Goal: Check status: Check status

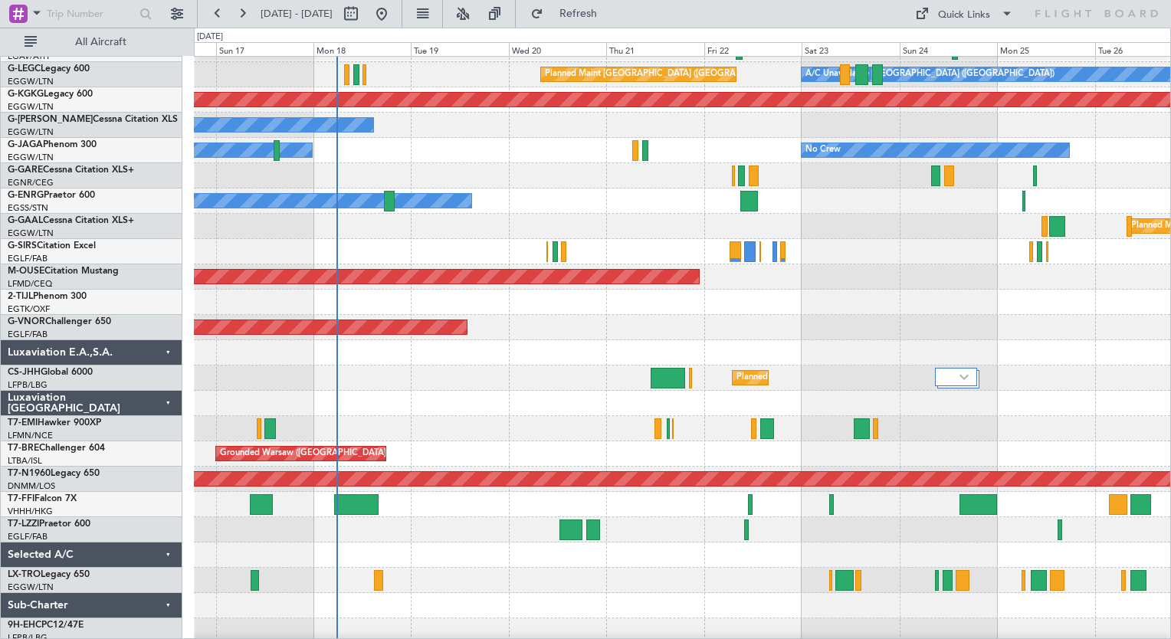
click at [448, 510] on div at bounding box center [682, 504] width 976 height 25
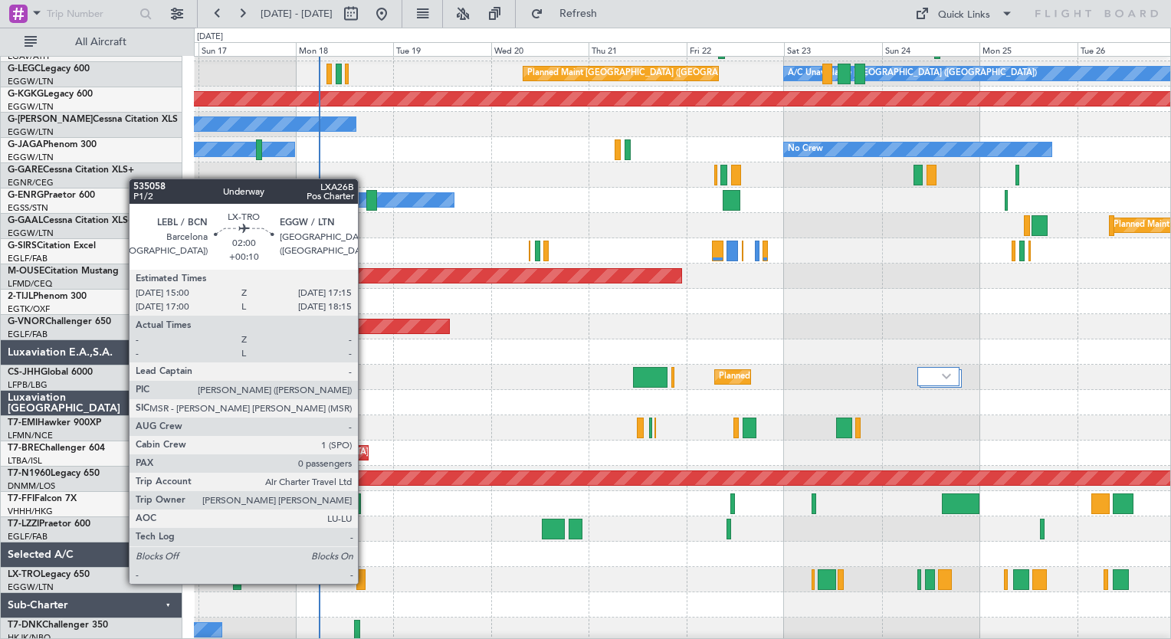
click at [365, 582] on div at bounding box center [360, 579] width 9 height 21
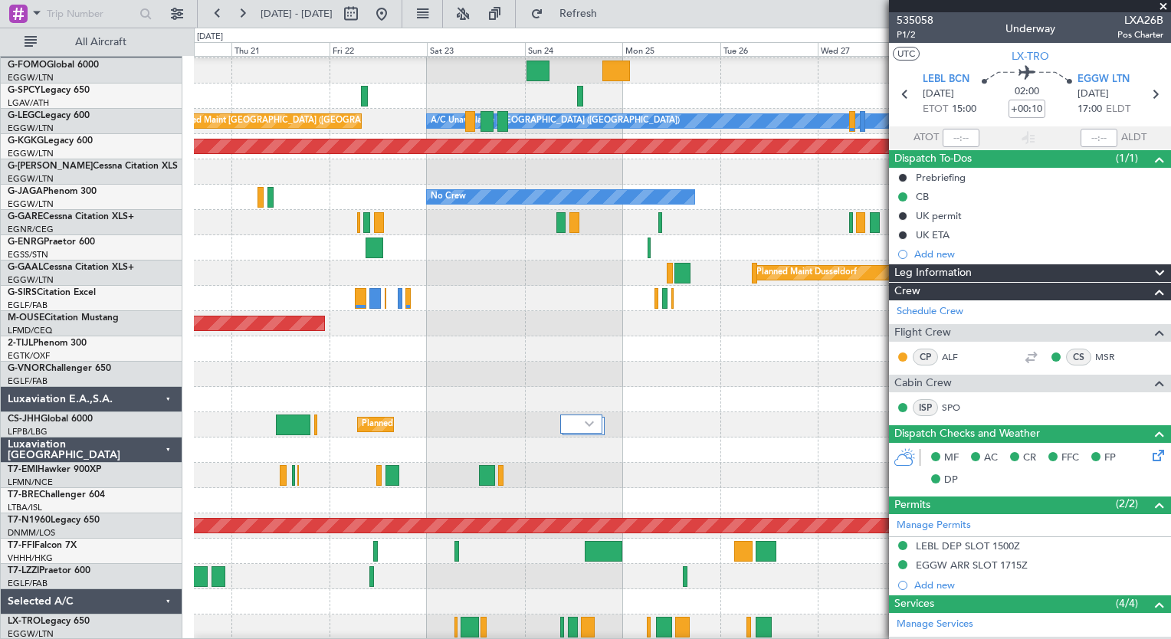
click at [90, 622] on div "A/C Unavailable [GEOGRAPHIC_DATA] ([GEOGRAPHIC_DATA]) Planned Maint [GEOGRAPHIC…" at bounding box center [585, 333] width 1171 height 611
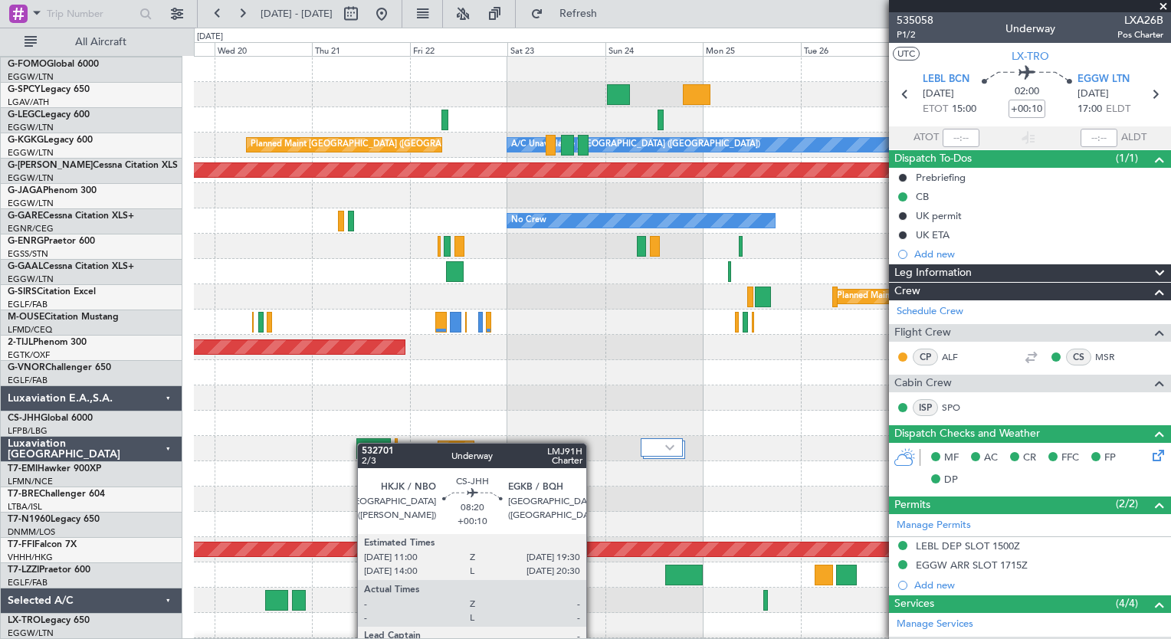
scroll to position [0, 0]
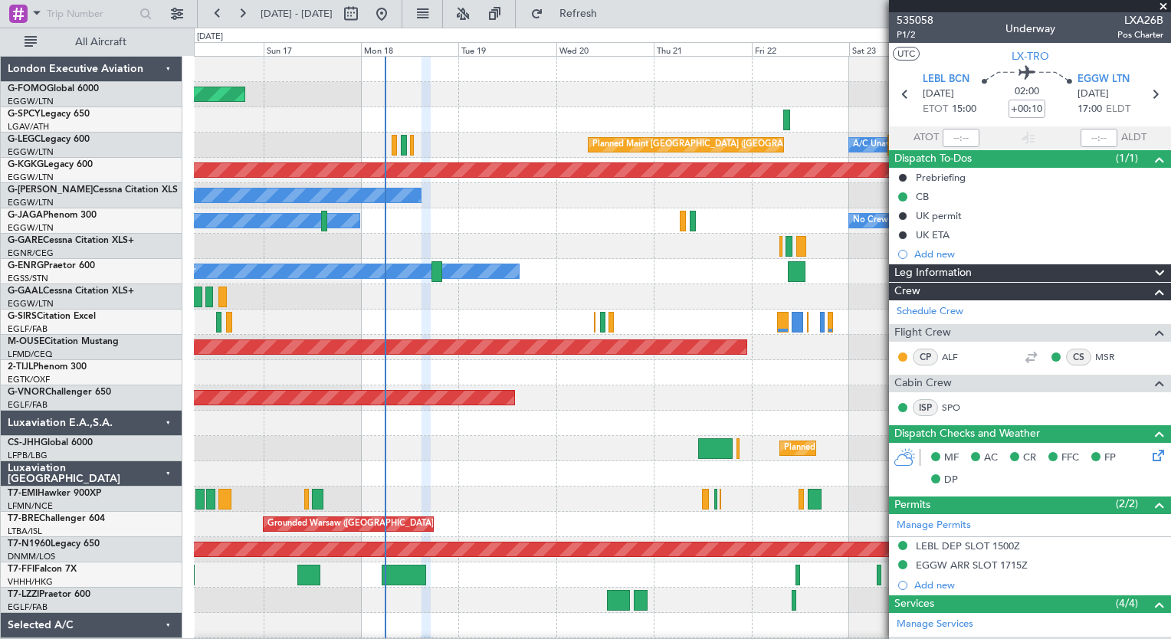
click at [711, 589] on div "Planned Maint Windsor Locks ([PERSON_NAME] Intl) A/C Unavailable [GEOGRAPHIC_DA…" at bounding box center [682, 385] width 976 height 657
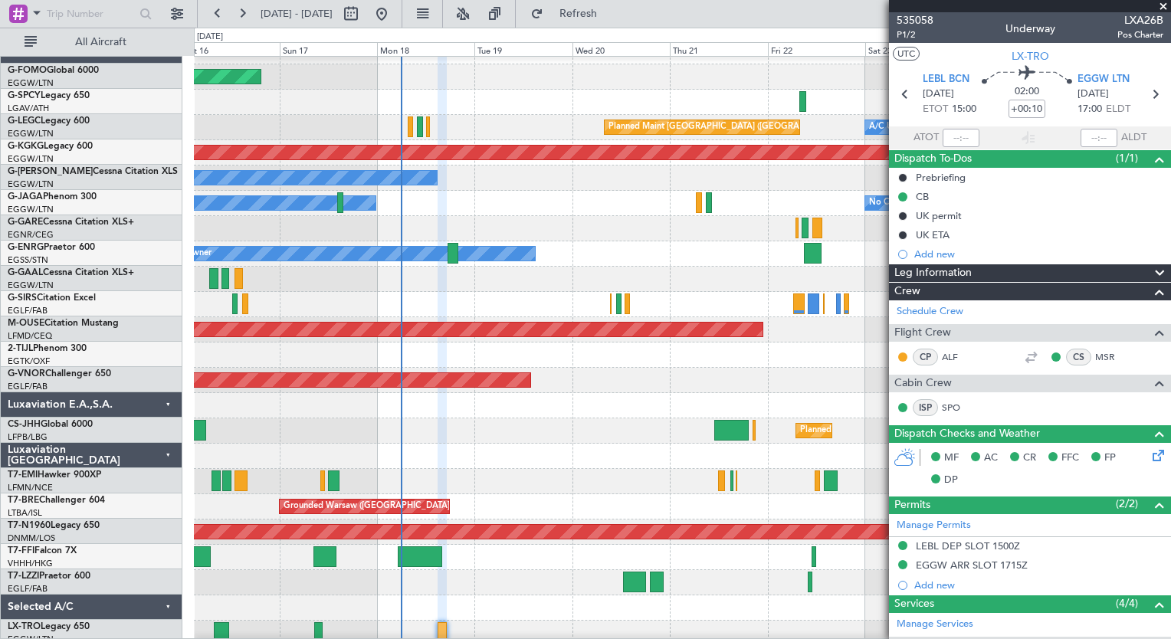
scroll to position [18, 0]
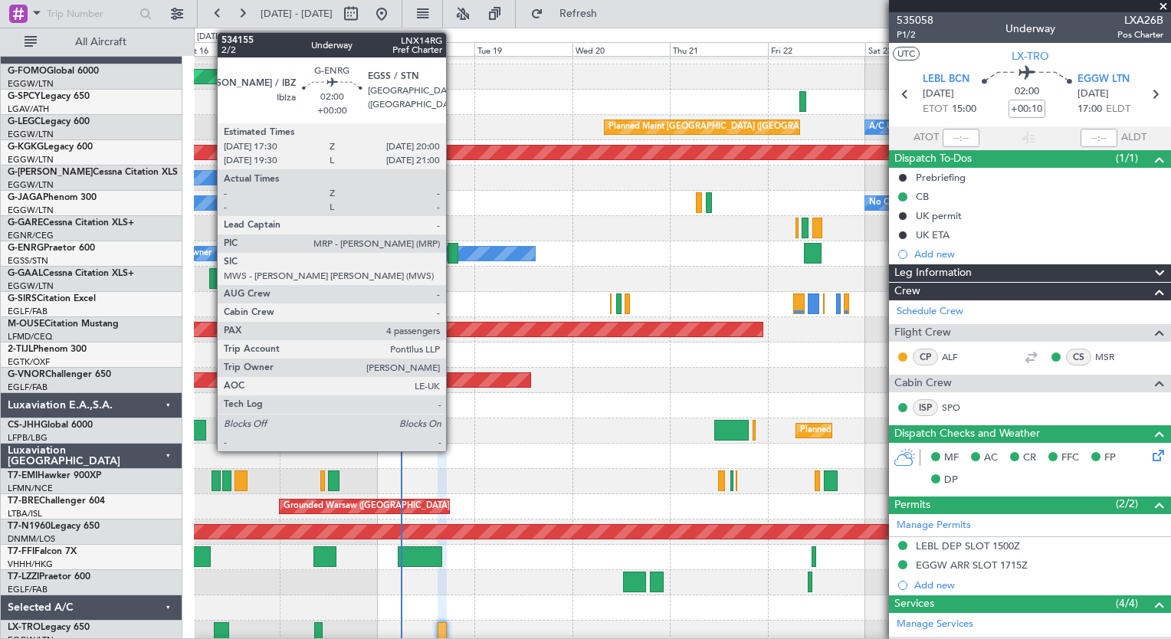
click at [453, 253] on div at bounding box center [453, 253] width 11 height 21
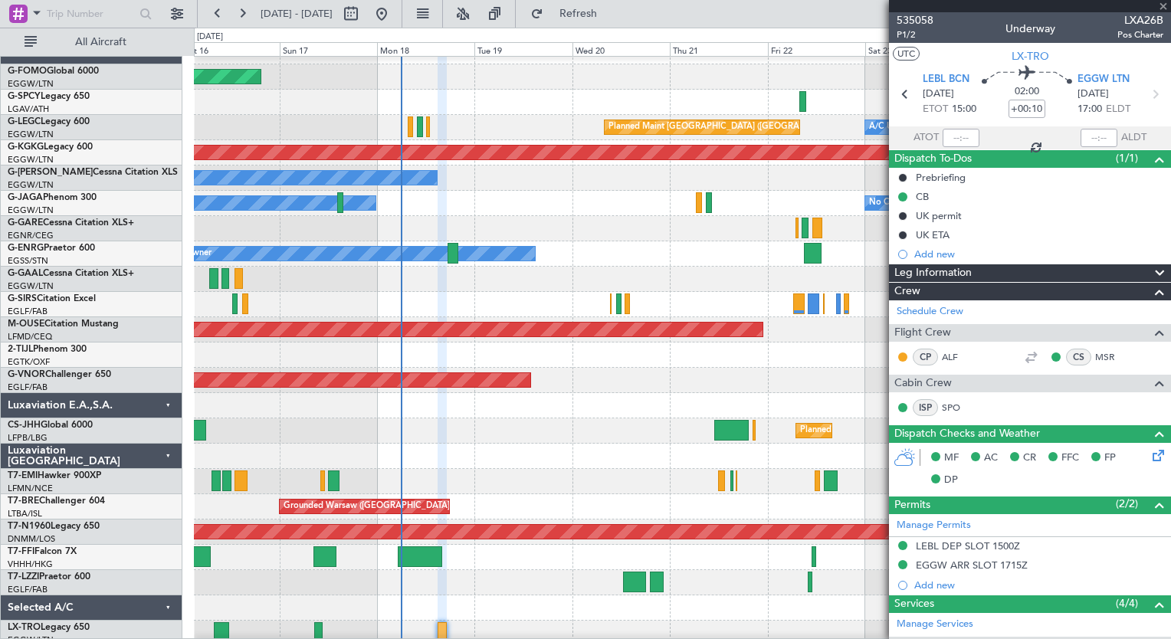
type input "4"
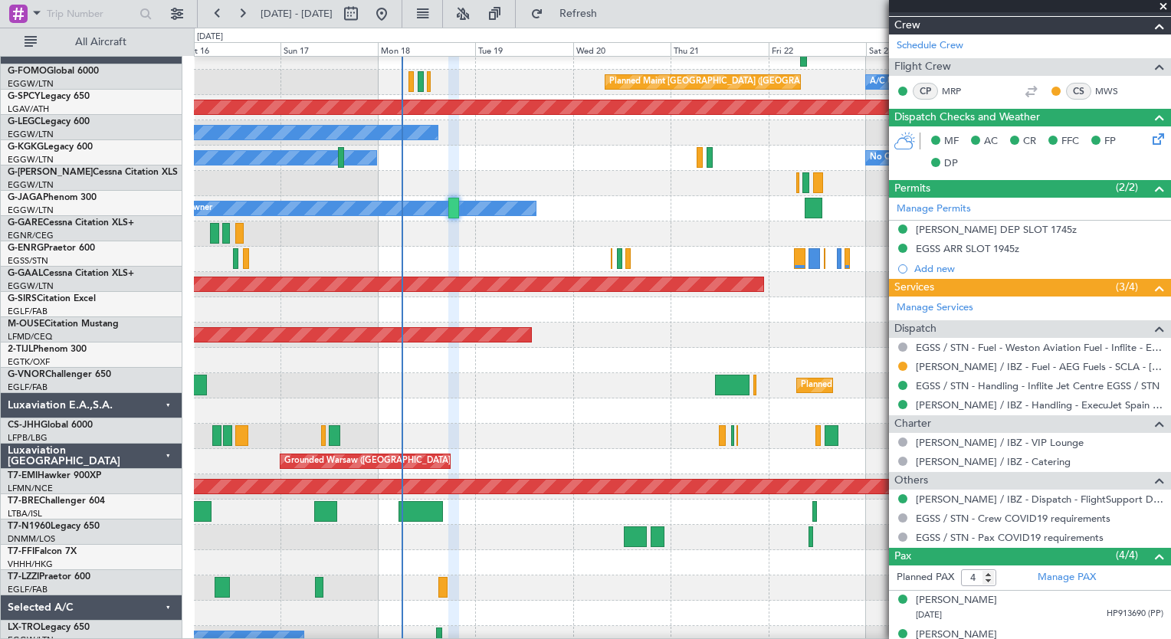
scroll to position [61, 0]
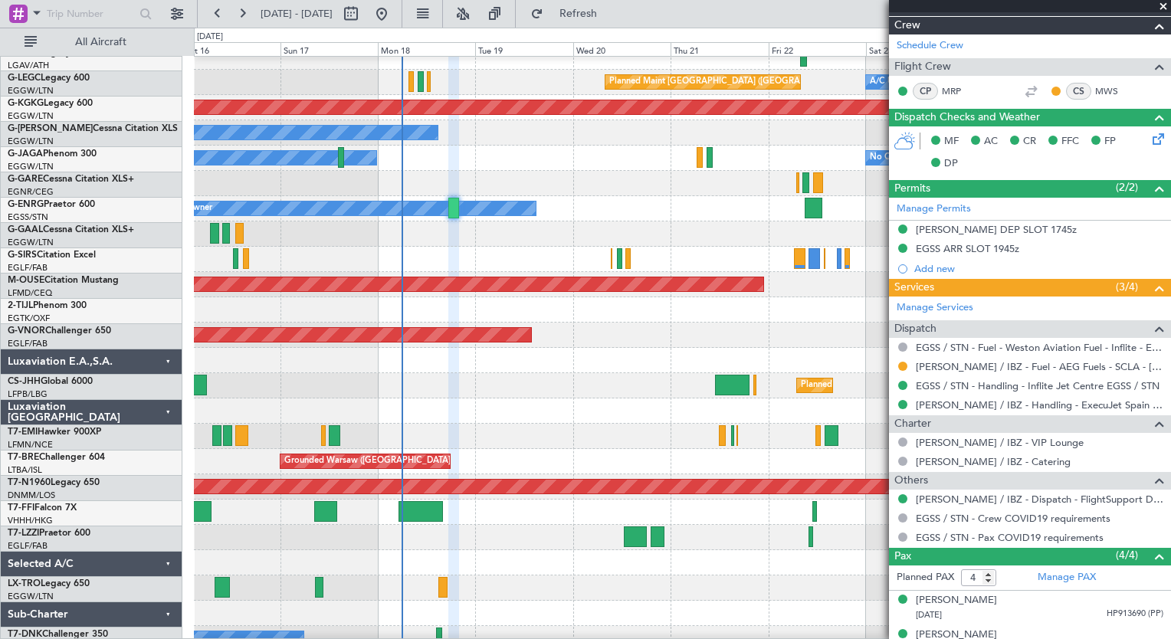
click at [455, 539] on div at bounding box center [682, 537] width 976 height 25
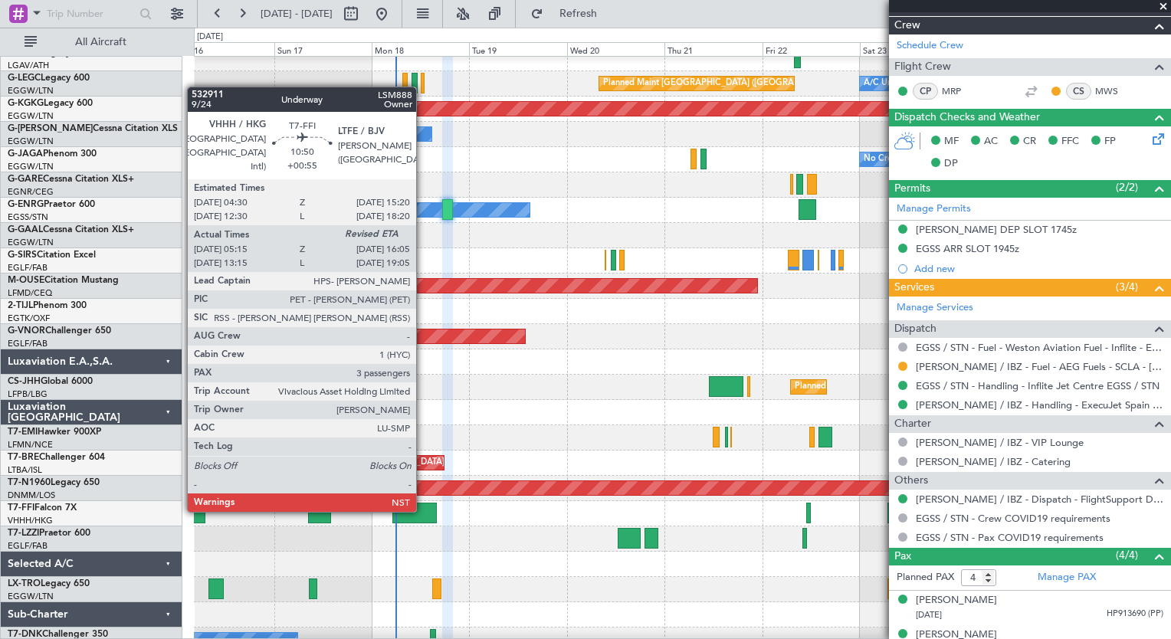
click at [423, 510] on div at bounding box center [414, 513] width 44 height 21
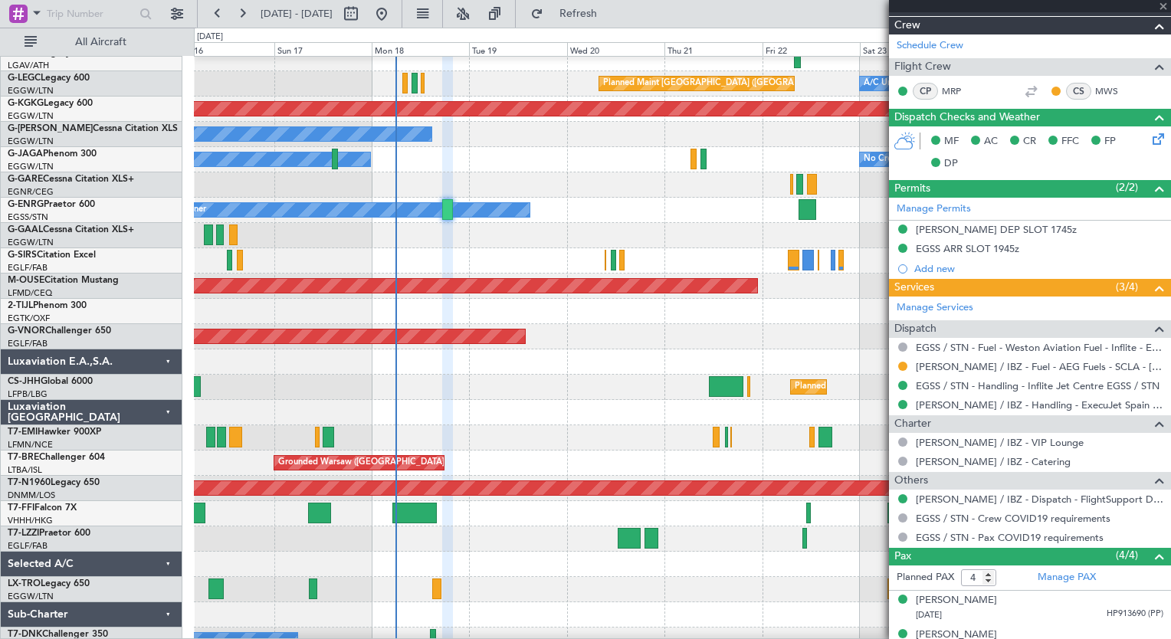
type input "+00:55"
type input "05:15"
type input "3"
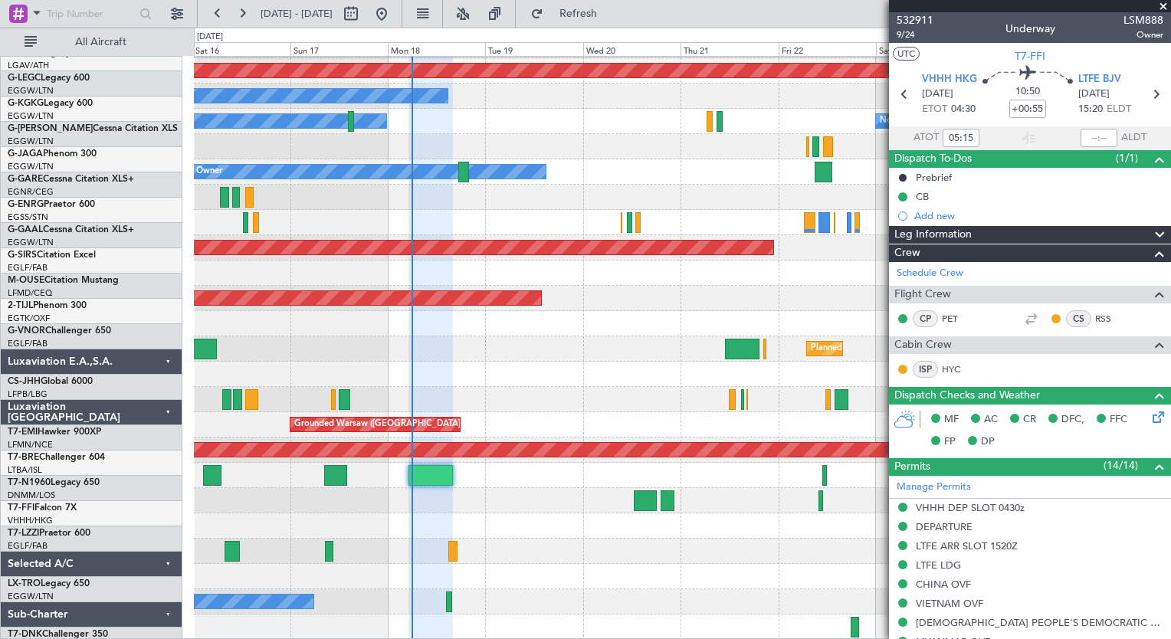
scroll to position [100, 0]
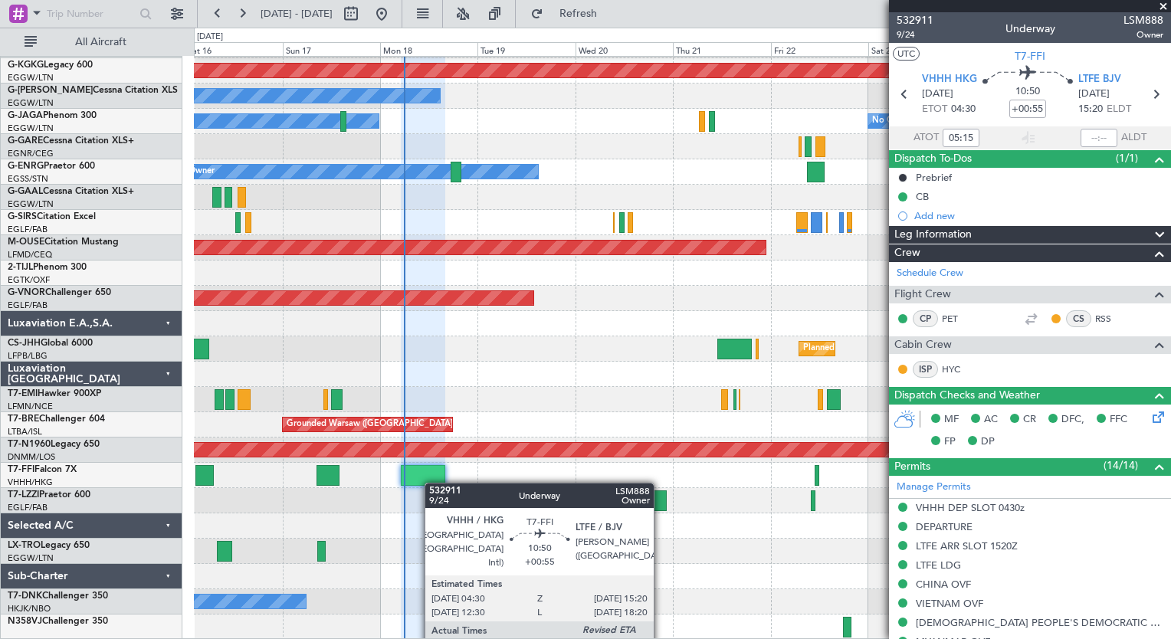
click at [426, 474] on div "A/C Unavailable London (Luton) Planned Maint London (Luton) No Crew AOG Maint I…" at bounding box center [682, 298] width 976 height 683
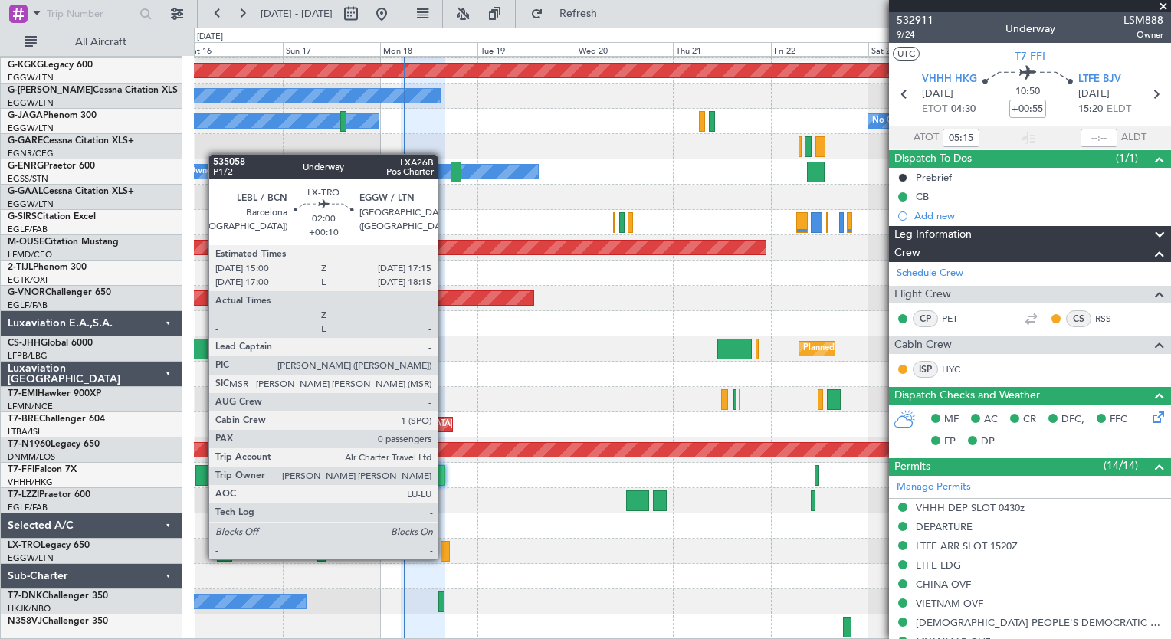
click at [444, 558] on div at bounding box center [445, 551] width 9 height 21
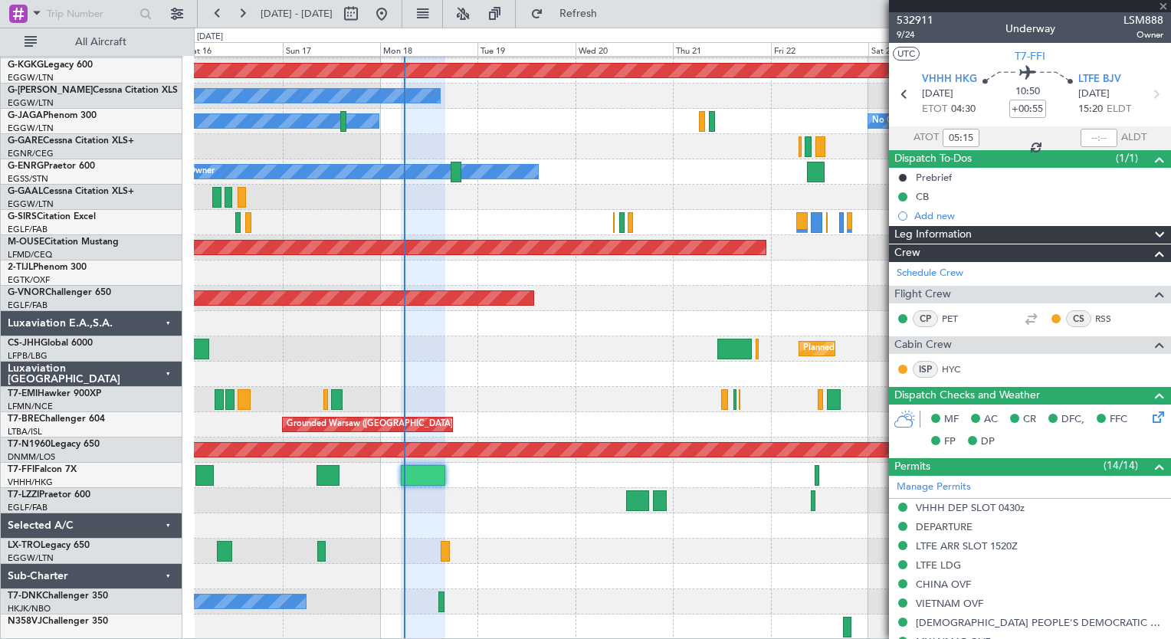
type input "+00:10"
type input "0"
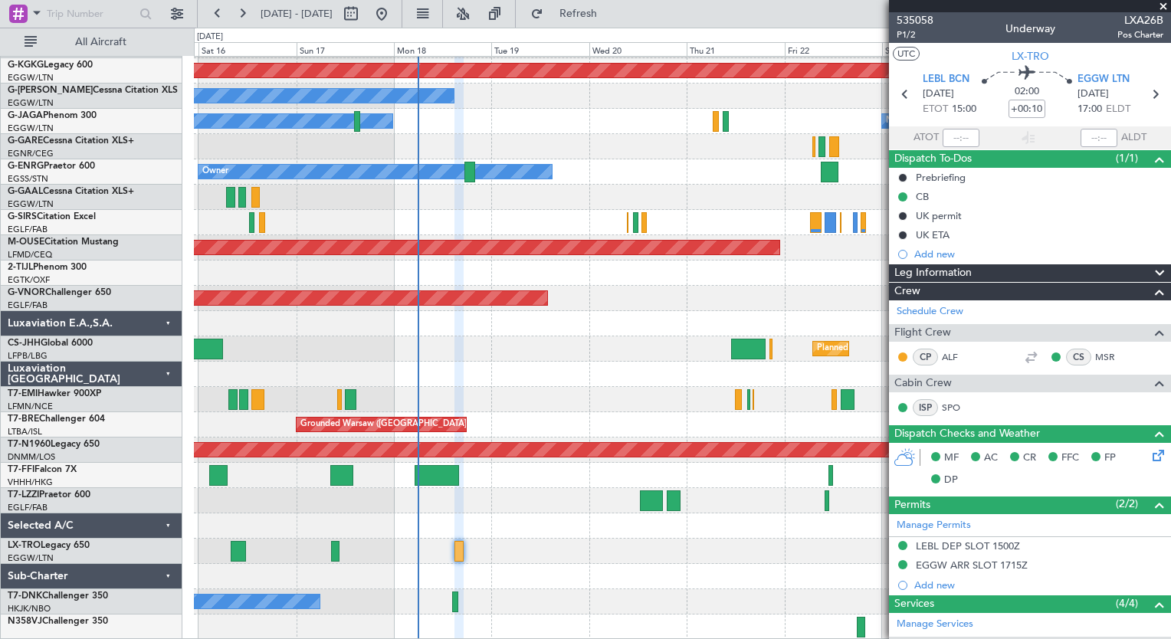
click at [474, 511] on div "A/C Unavailable London (Luton) Planned Maint London (Luton) No Crew AOG Maint I…" at bounding box center [682, 298] width 976 height 683
